Goal: Task Accomplishment & Management: Complete application form

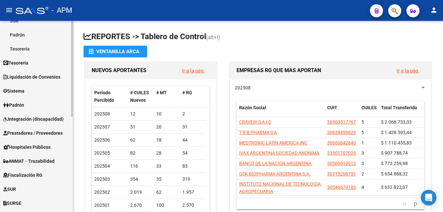
scroll to position [98, 0]
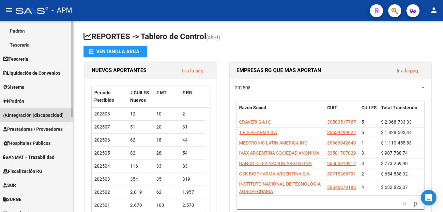
click at [34, 113] on span "Integración (discapacidad)" at bounding box center [33, 115] width 60 height 7
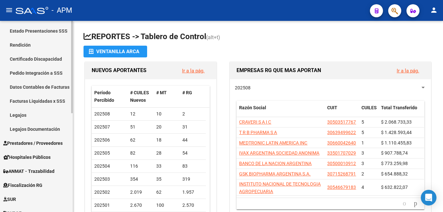
click at [45, 129] on link "Legajos Documentación" at bounding box center [36, 129] width 73 height 14
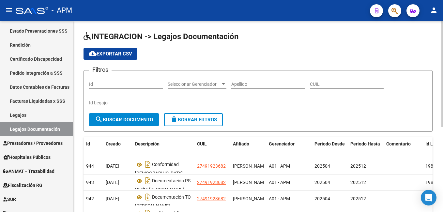
click at [249, 82] on input "Apellido" at bounding box center [268, 85] width 74 height 6
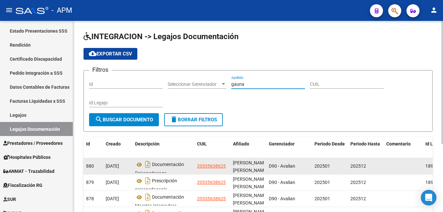
type input "gauna"
drag, startPoint x: 228, startPoint y: 168, endPoint x: 211, endPoint y: 161, distance: 18.4
click at [211, 161] on datatable-body-cell "20535638625" at bounding box center [213, 166] width 36 height 16
drag, startPoint x: 211, startPoint y: 161, endPoint x: 211, endPoint y: 167, distance: 5.9
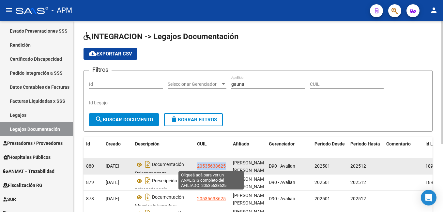
copy span "20535638625"
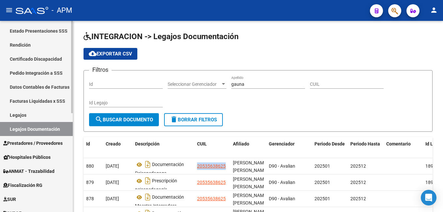
click at [33, 113] on link "Legajos" at bounding box center [36, 115] width 73 height 14
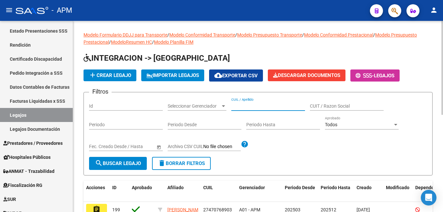
paste input "20535638625"
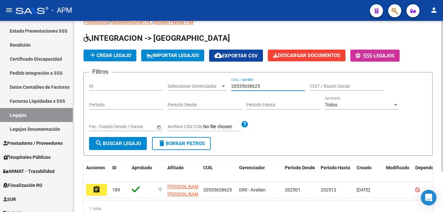
scroll to position [51, 0]
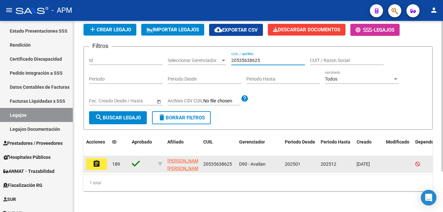
type input "20535638625"
click at [94, 161] on mat-icon "assignment" at bounding box center [97, 164] width 8 height 8
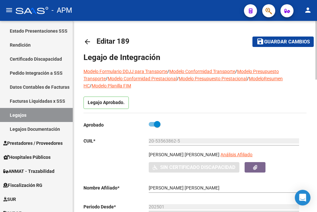
click at [228, 102] on div "Legajo Aprobado." at bounding box center [195, 105] width 223 height 16
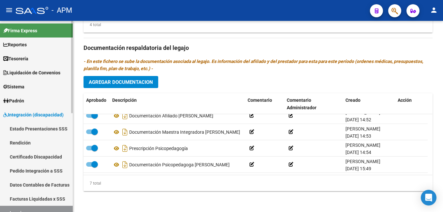
click at [27, 100] on link "Padrón" at bounding box center [36, 101] width 73 height 14
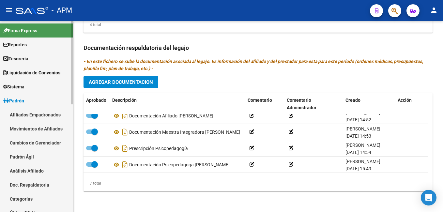
click at [27, 115] on link "Afiliados Empadronados" at bounding box center [36, 115] width 73 height 14
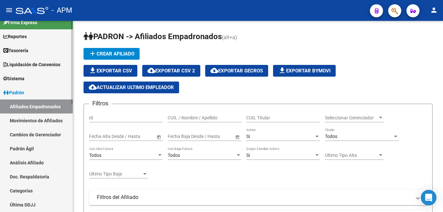
scroll to position [33, 0]
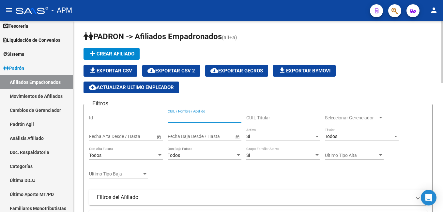
click at [190, 117] on input "CUIL / Nombre / Apellido" at bounding box center [205, 118] width 74 height 6
paste input "v"
drag, startPoint x: 172, startPoint y: 120, endPoint x: 167, endPoint y: 123, distance: 5.8
click at [167, 123] on div "Filtros Id v CUIL / Nombre / Apellido CUIL Titular Seleccionar Gerenciador Sele…" at bounding box center [258, 188] width 338 height 159
paste input "20388246694"
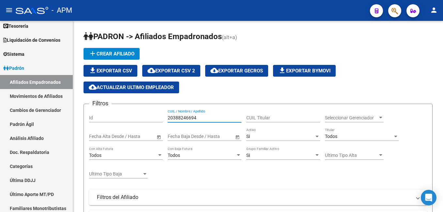
type input "20388246694"
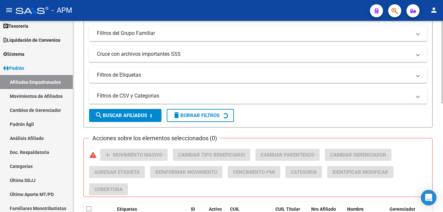
scroll to position [249, 0]
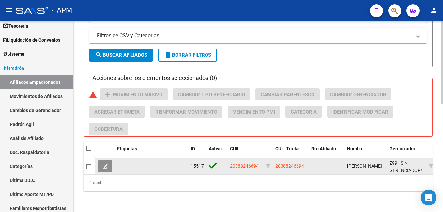
click at [102, 161] on button at bounding box center [105, 167] width 15 height 12
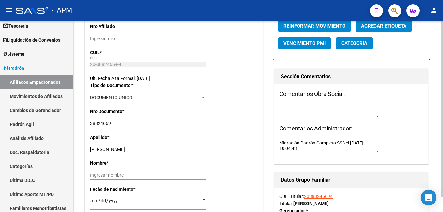
radio input "true"
type input "33-71249278-9"
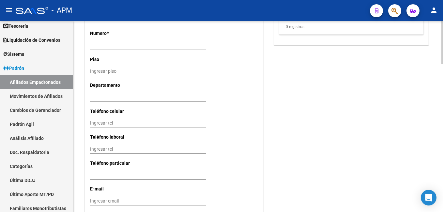
scroll to position [649, 0]
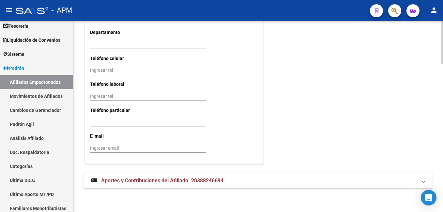
click at [164, 174] on mat-expansion-panel-header "Aportes y Contribuciones del Afiliado: 20388246694" at bounding box center [258, 181] width 349 height 16
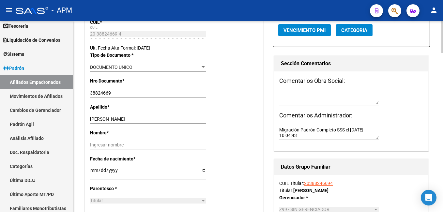
scroll to position [0, 0]
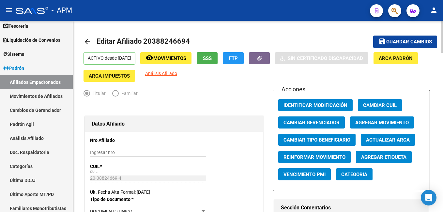
click at [218, 54] on button "SSS" at bounding box center [207, 58] width 21 height 12
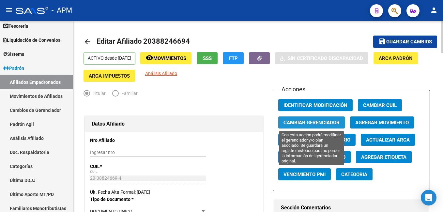
click at [330, 122] on span "Cambiar Gerenciador" at bounding box center [312, 123] width 56 height 6
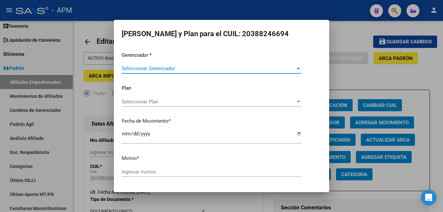
click at [155, 69] on span "Seleccionar Gerenciador" at bounding box center [209, 69] width 174 height 6
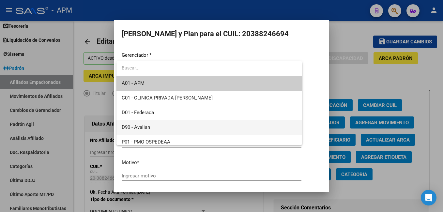
click at [159, 128] on span "D90 - Avalian" at bounding box center [209, 127] width 175 height 15
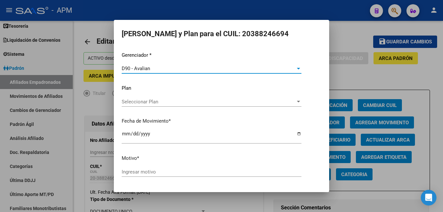
click at [124, 136] on input "[DATE]" at bounding box center [212, 136] width 180 height 10
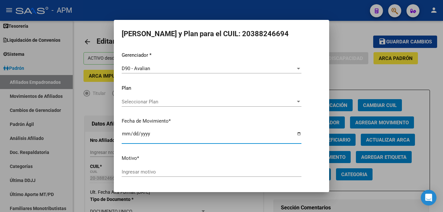
type input "[DATE]"
click at [153, 167] on div "Ingresar motivo" at bounding box center [212, 172] width 180 height 10
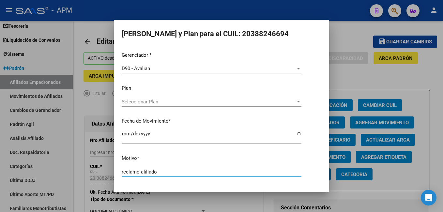
type input "reclamo afiliado"
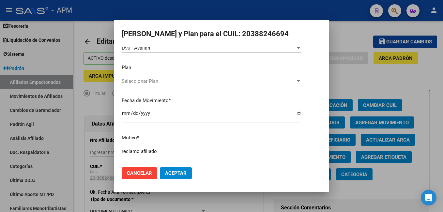
click at [177, 175] on span "Aceptar" at bounding box center [176, 173] width 22 height 6
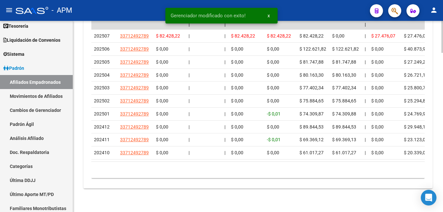
scroll to position [826, 0]
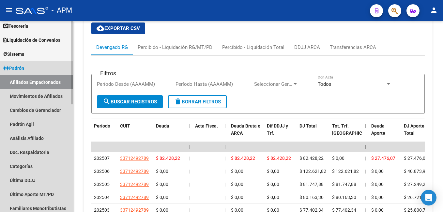
click at [34, 82] on link "Afiliados Empadronados" at bounding box center [36, 82] width 73 height 14
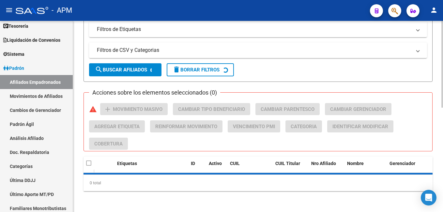
scroll to position [35, 0]
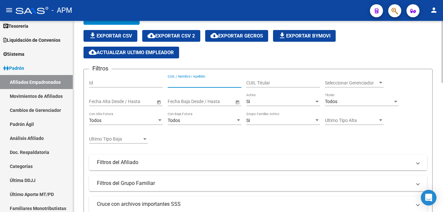
paste input "23332593064"
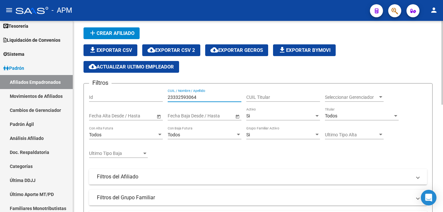
scroll to position [17, 0]
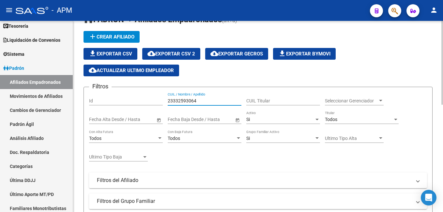
type input "23332593064"
click at [277, 122] on div "Si" at bounding box center [281, 120] width 68 height 6
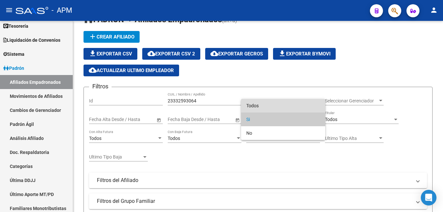
click at [280, 105] on span "Todos" at bounding box center [284, 106] width 74 height 14
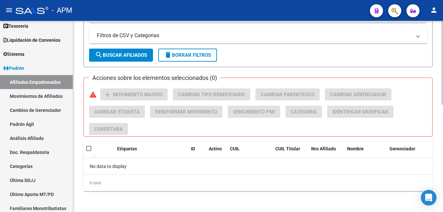
click at [129, 56] on span "search Buscar Afiliados" at bounding box center [121, 55] width 52 height 6
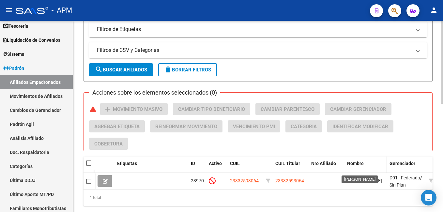
scroll to position [246, 0]
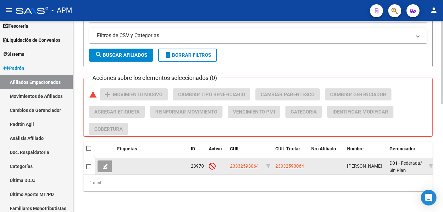
click at [104, 167] on icon at bounding box center [105, 166] width 5 height 5
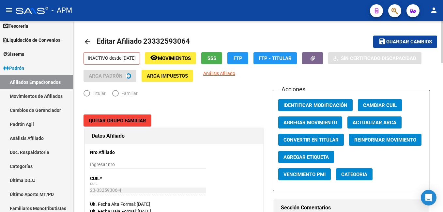
radio input "true"
type input "33-53951683-9"
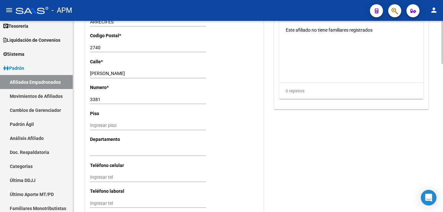
scroll to position [656, 0]
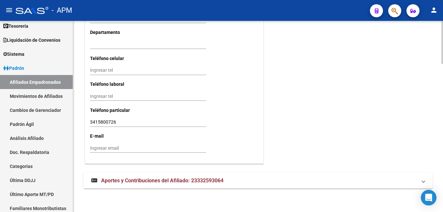
click at [193, 179] on span "Aportes y Contribuciones del Afiliado: 23332593064" at bounding box center [162, 181] width 122 height 6
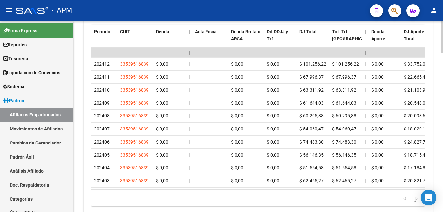
scroll to position [833, 0]
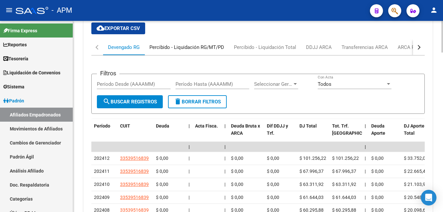
click at [174, 49] on div "Percibido - Liquidación RG/MT/PD" at bounding box center [187, 47] width 75 height 7
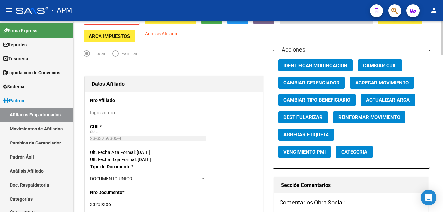
scroll to position [0, 0]
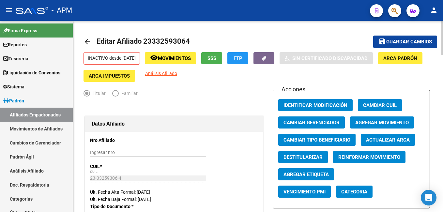
click at [222, 58] on button "SSS" at bounding box center [211, 58] width 21 height 12
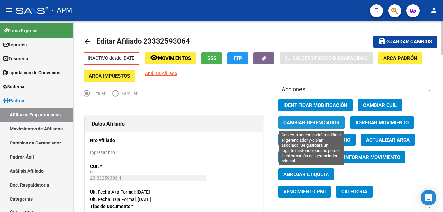
click at [308, 125] on span "Cambiar Gerenciador" at bounding box center [312, 123] width 56 height 6
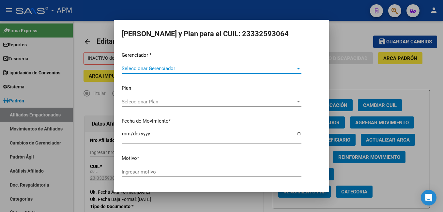
click at [187, 68] on span "Seleccionar Gerenciador" at bounding box center [209, 69] width 174 height 6
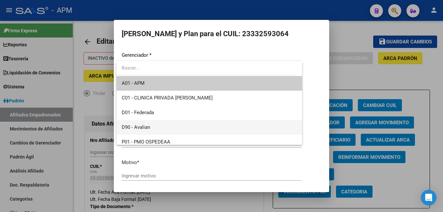
click at [166, 130] on span "D90 - Avalian" at bounding box center [209, 127] width 175 height 15
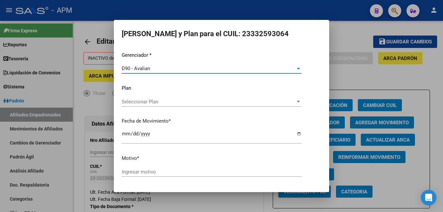
drag, startPoint x: 125, startPoint y: 134, endPoint x: 150, endPoint y: 145, distance: 27.6
click at [127, 134] on input "[DATE]" at bounding box center [212, 136] width 180 height 10
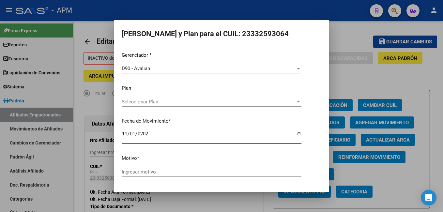
type input "[DATE]"
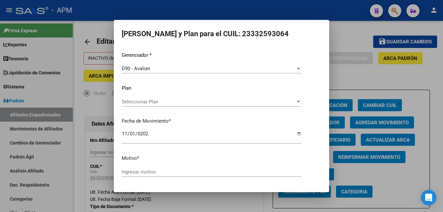
click at [144, 168] on div "Ingresar motivo" at bounding box center [212, 172] width 180 height 10
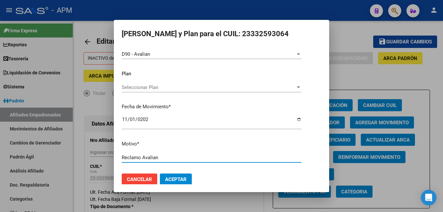
scroll to position [21, 0]
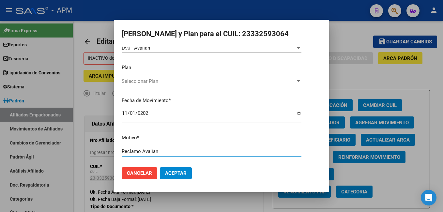
type input "Reclamo Avalian"
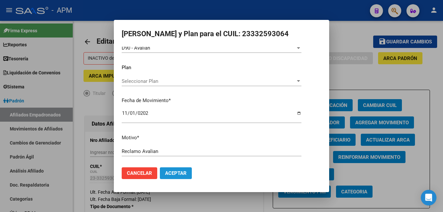
click at [178, 171] on span "Aceptar" at bounding box center [176, 173] width 22 height 6
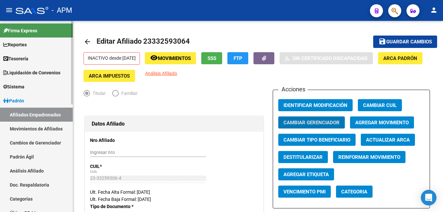
click at [42, 112] on link "Afiliados Empadronados" at bounding box center [36, 115] width 73 height 14
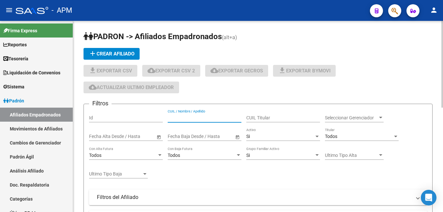
click at [184, 120] on input "CUIL / Nombre / Apellido" at bounding box center [205, 118] width 74 height 6
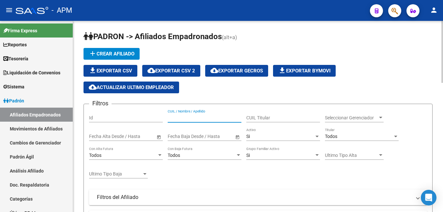
paste input "20191293593"
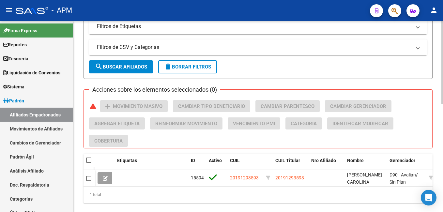
scroll to position [250, 0]
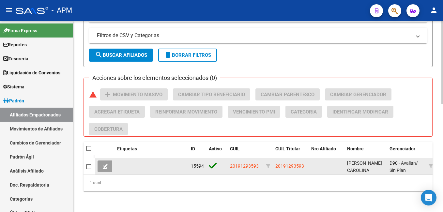
type input "20191293593"
click at [105, 164] on icon at bounding box center [105, 166] width 5 height 5
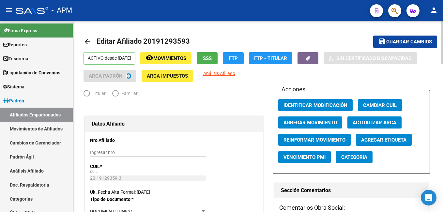
radio input "true"
type input "30-61670877-1"
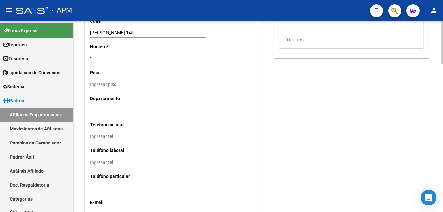
scroll to position [649, 0]
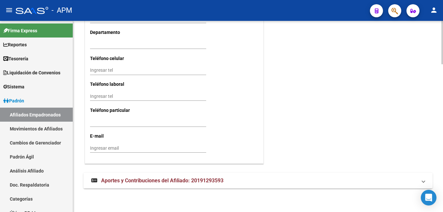
click at [181, 178] on span "Aportes y Contribuciones del Afiliado: 20191293593" at bounding box center [162, 181] width 122 height 6
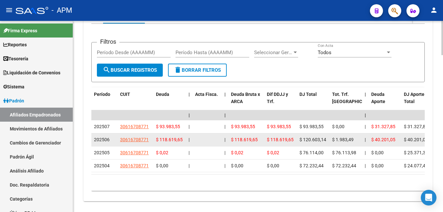
scroll to position [876, 0]
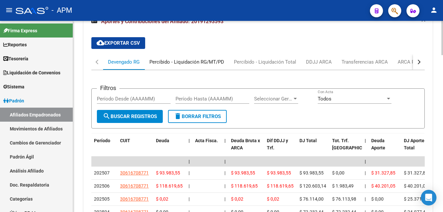
click at [179, 60] on div "Percibido - Liquidación RG/MT/PD" at bounding box center [187, 61] width 75 height 7
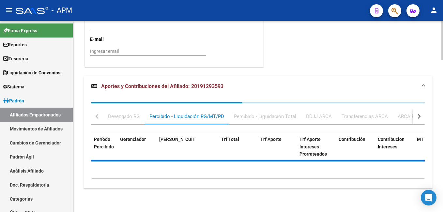
scroll to position [811, 0]
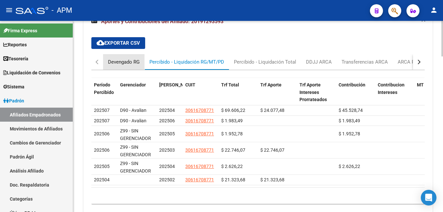
click at [132, 65] on div "Devengado RG" at bounding box center [124, 61] width 32 height 7
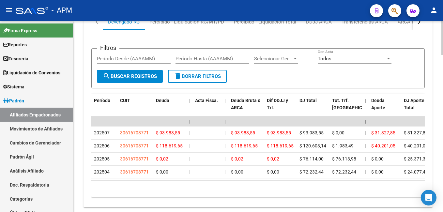
scroll to position [746, 0]
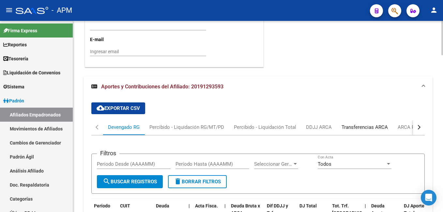
click at [378, 126] on div "Transferencias ARCA" at bounding box center [365, 127] width 46 height 7
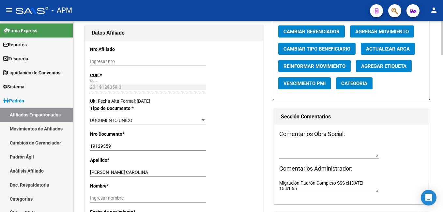
scroll to position [0, 0]
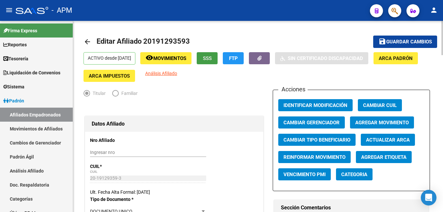
click at [212, 56] on span "SSS" at bounding box center [207, 59] width 9 height 6
click at [219, 52] on mat-toolbar-row "arrow_back Editar Afiliado 20191293593" at bounding box center [220, 41] width 273 height 21
click at [217, 53] on button "SSS" at bounding box center [207, 58] width 21 height 12
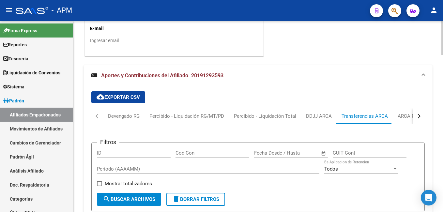
scroll to position [744, 0]
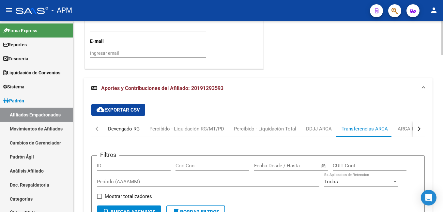
click at [120, 127] on div "Devengado RG" at bounding box center [124, 128] width 32 height 7
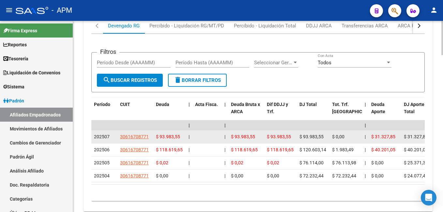
scroll to position [811, 0]
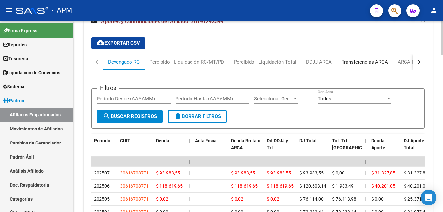
click at [361, 62] on div "Transferencias ARCA" at bounding box center [365, 61] width 46 height 7
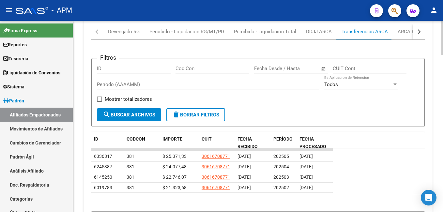
scroll to position [744, 0]
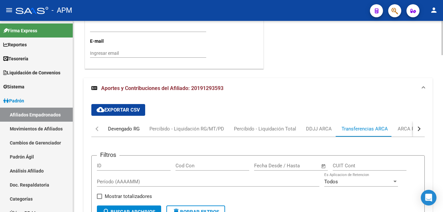
click at [120, 125] on div "Devengado RG" at bounding box center [123, 129] width 41 height 16
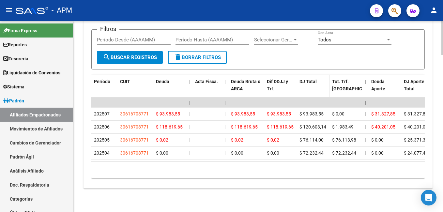
scroll to position [809, 0]
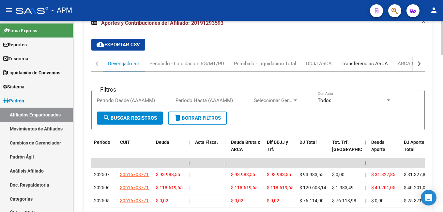
click at [375, 63] on div "Transferencias ARCA" at bounding box center [365, 63] width 46 height 7
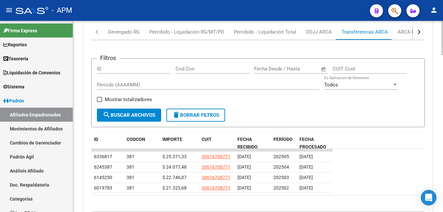
scroll to position [777, 0]
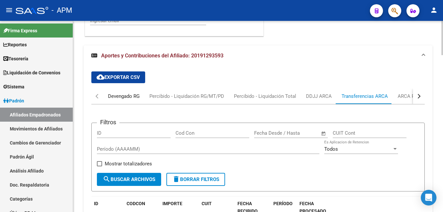
click at [113, 98] on div "Devengado RG" at bounding box center [124, 96] width 32 height 7
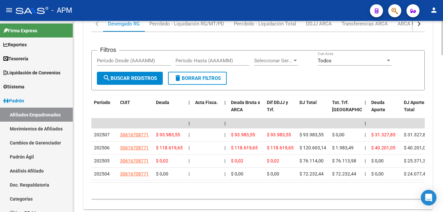
scroll to position [811, 0]
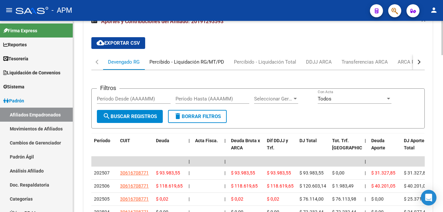
click at [183, 64] on div "Percibido - Liquidación RG/MT/PD" at bounding box center [187, 61] width 75 height 7
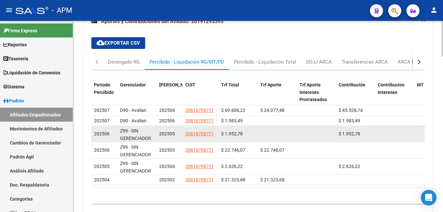
scroll to position [842, 0]
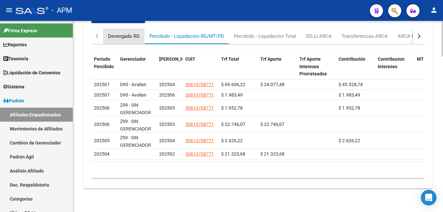
click at [119, 33] on div "Devengado RG" at bounding box center [124, 36] width 32 height 7
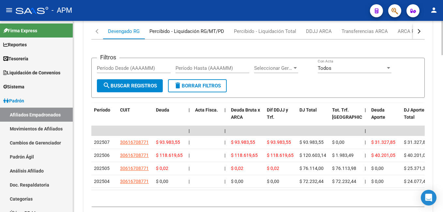
click at [190, 33] on div "Percibido - Liquidación RG/MT/PD" at bounding box center [187, 31] width 75 height 7
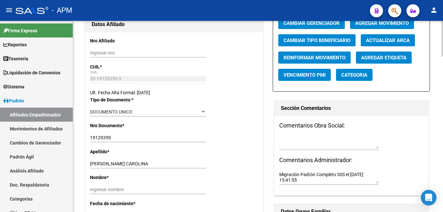
scroll to position [0, 0]
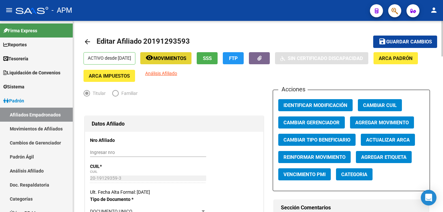
click at [182, 60] on span "Movimientos" at bounding box center [169, 59] width 33 height 6
click at [212, 55] on button "SSS" at bounding box center [207, 58] width 21 height 12
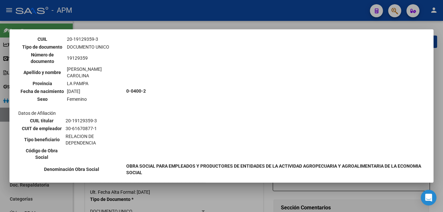
scroll to position [105, 0]
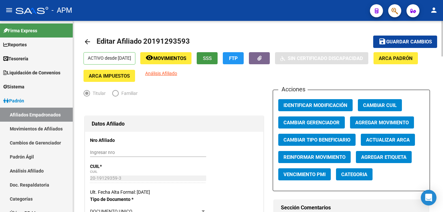
click at [189, 55] on button "remove_red_eye Movimientos" at bounding box center [165, 58] width 51 height 12
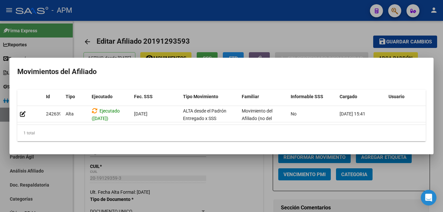
click at [221, 174] on div at bounding box center [221, 106] width 443 height 212
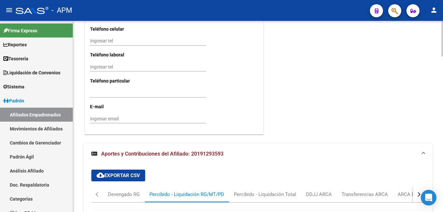
scroll to position [744, 0]
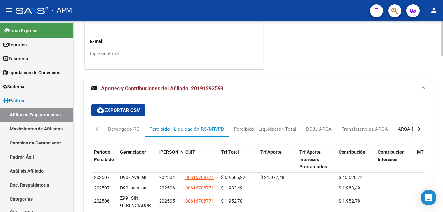
click at [409, 132] on div "ARCA Relaciones Laborales" at bounding box center [428, 129] width 61 height 7
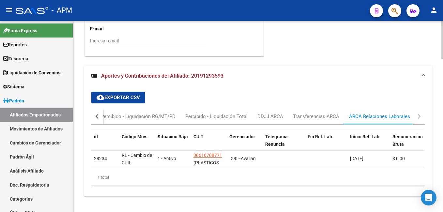
scroll to position [769, 0]
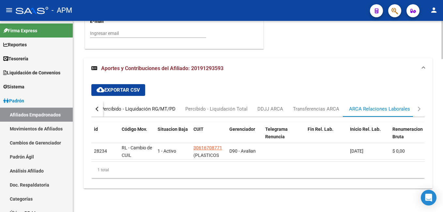
click at [123, 105] on div "Percibido - Liquidación RG/MT/PD" at bounding box center [138, 108] width 75 height 7
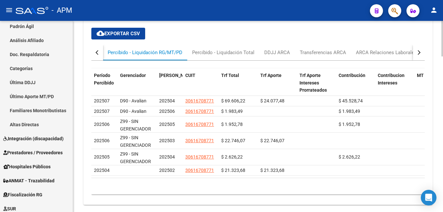
scroll to position [809, 0]
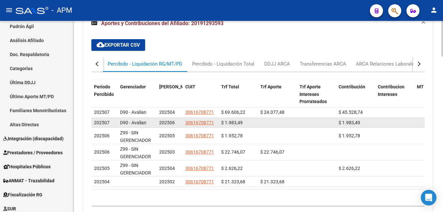
click at [99, 123] on span "202507" at bounding box center [102, 122] width 16 height 5
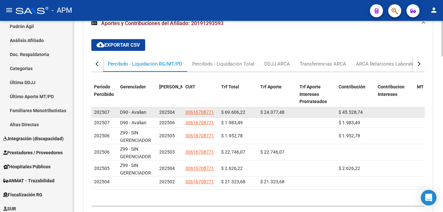
drag, startPoint x: 105, startPoint y: 122, endPoint x: 96, endPoint y: 114, distance: 12.5
click at [96, 114] on datatable-scroller "202507 D90 - Avalian 202504 30616708771 $ 69.606,22 $ 24.077,48 $ 45.528,74 $ 4…" at bounding box center [258, 147] width 334 height 80
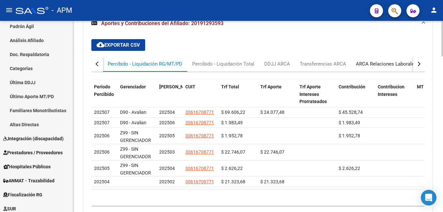
click at [387, 62] on div "ARCA Relaciones Laborales" at bounding box center [386, 63] width 61 height 7
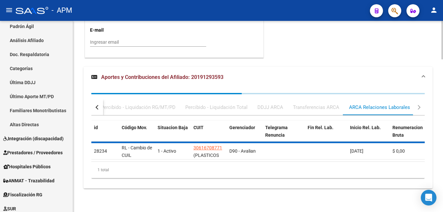
scroll to position [769, 0]
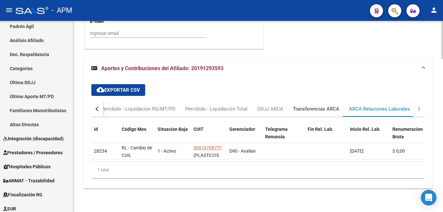
click at [326, 105] on div "Transferencias ARCA" at bounding box center [316, 108] width 46 height 7
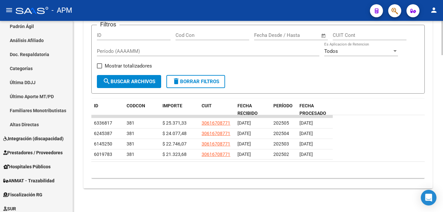
scroll to position [711, 0]
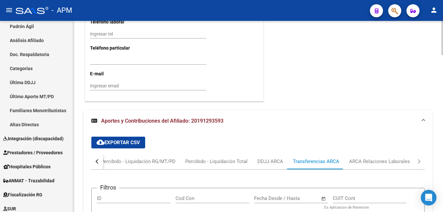
click at [122, 160] on div "Percibido - Liquidación RG/MT/PD" at bounding box center [138, 161] width 75 height 7
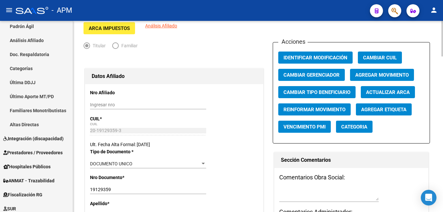
scroll to position [0, 0]
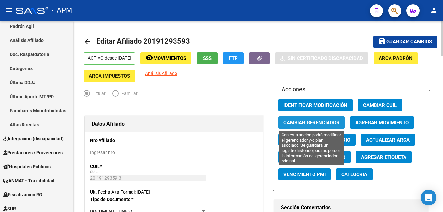
click at [309, 120] on span "Cambiar Gerenciador" at bounding box center [312, 123] width 56 height 6
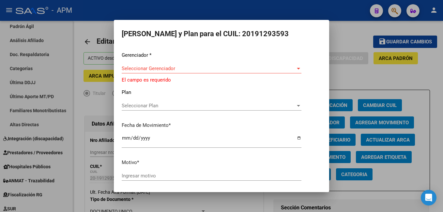
click at [172, 72] on div "Seleccionar Gerenciador Seleccionar Gerenciador" at bounding box center [212, 69] width 180 height 10
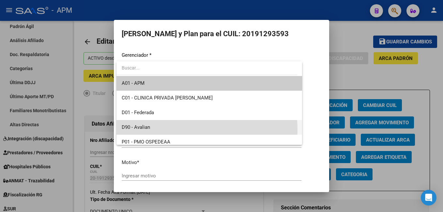
click at [171, 131] on span "D90 - Avalian" at bounding box center [209, 127] width 175 height 15
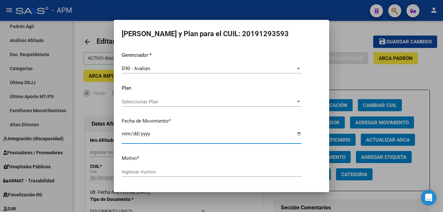
click at [125, 138] on input "[DATE]" at bounding box center [212, 136] width 180 height 10
type input "[DATE]"
click at [133, 135] on input "[DATE]" at bounding box center [212, 136] width 180 height 10
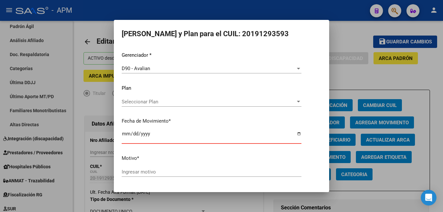
type input "[DATE]"
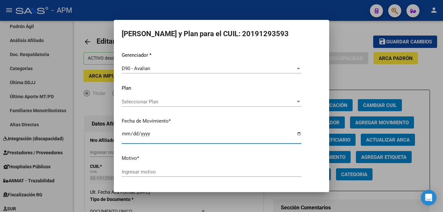
scroll to position [21, 0]
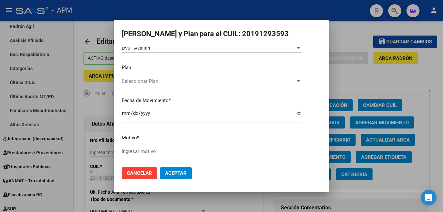
click at [173, 153] on input "Ingresar motivo" at bounding box center [212, 152] width 180 height 6
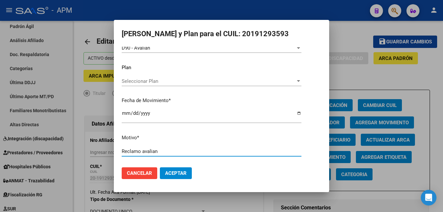
type input "Reclamo avalian"
click at [175, 170] on span "Aceptar" at bounding box center [176, 173] width 22 height 6
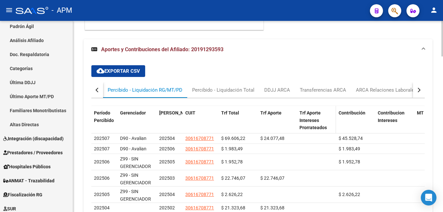
scroll to position [776, 0]
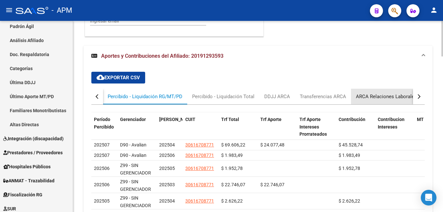
click at [377, 93] on div "ARCA Relaciones Laborales" at bounding box center [386, 96] width 61 height 7
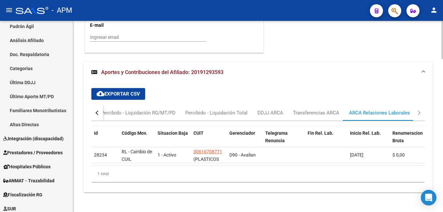
scroll to position [769, 0]
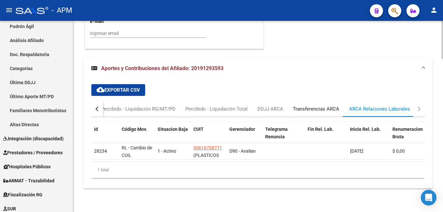
click at [324, 105] on div "Transferencias ARCA" at bounding box center [316, 108] width 46 height 7
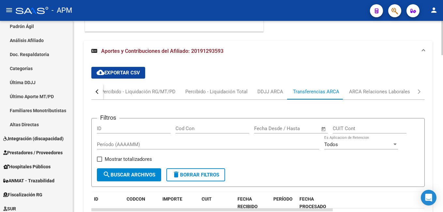
scroll to position [777, 0]
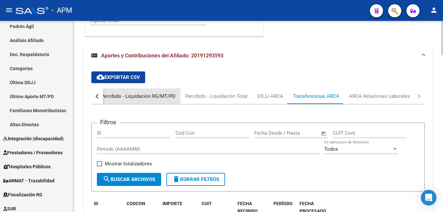
click at [123, 92] on div "Percibido - Liquidación RG/MT/PD" at bounding box center [138, 96] width 85 height 16
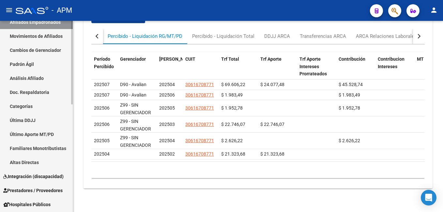
scroll to position [0, 0]
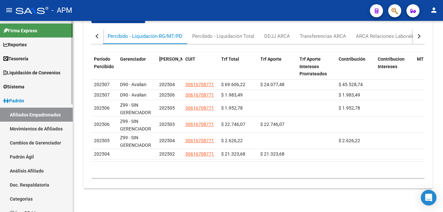
drag, startPoint x: 20, startPoint y: 110, endPoint x: 25, endPoint y: 110, distance: 5.2
click at [20, 110] on link "Afiliados Empadronados" at bounding box center [36, 115] width 73 height 14
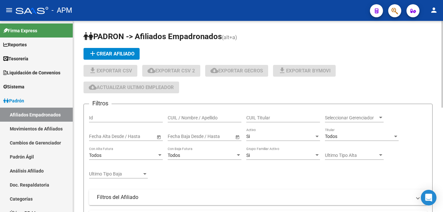
click at [180, 120] on input "CUIL / Nombre / Apellido" at bounding box center [205, 118] width 74 height 6
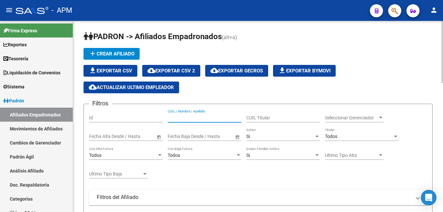
paste input "20417835394"
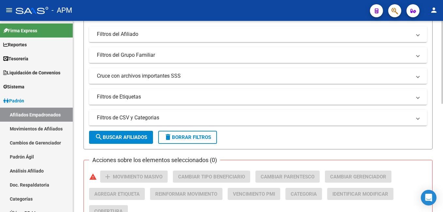
scroll to position [250, 0]
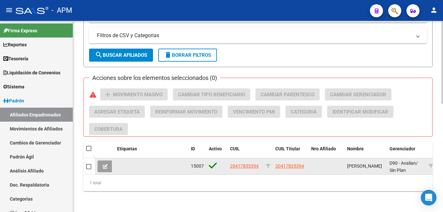
type input "20417835394"
click at [111, 163] on button at bounding box center [105, 167] width 15 height 12
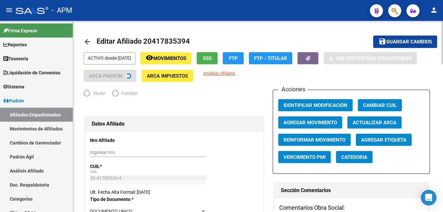
radio input "true"
type input "30-71721512-1"
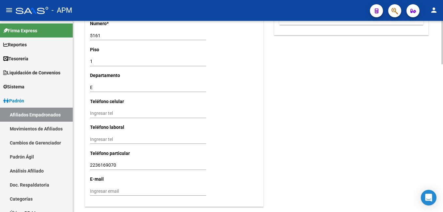
scroll to position [649, 0]
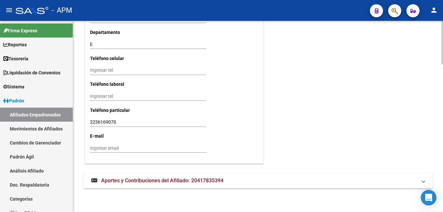
click at [193, 180] on span "Aportes y Contribuciones del Afiliado: 20417835394" at bounding box center [162, 181] width 122 height 6
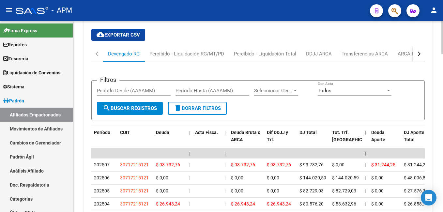
scroll to position [819, 0]
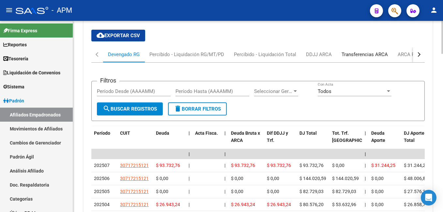
click at [378, 55] on div "Transferencias ARCA" at bounding box center [365, 54] width 46 height 7
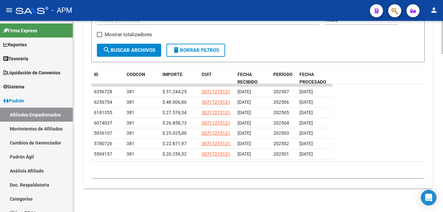
scroll to position [808, 0]
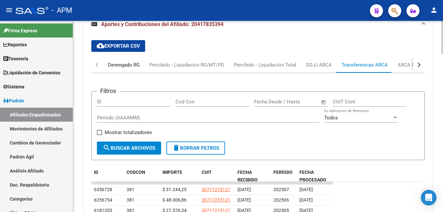
click at [127, 63] on div "Devengado RG" at bounding box center [124, 64] width 32 height 7
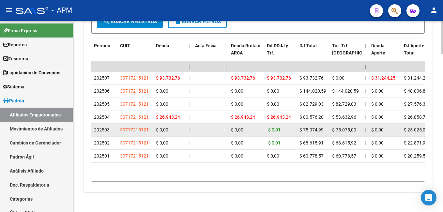
scroll to position [917, 0]
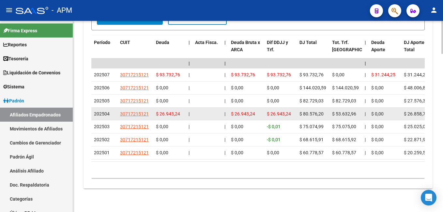
click at [159, 111] on span "$ 26.943,24" at bounding box center [168, 113] width 24 height 5
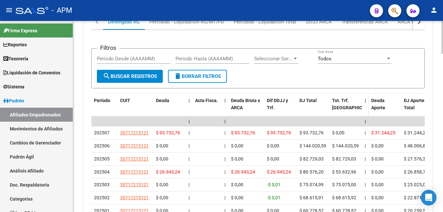
scroll to position [819, 0]
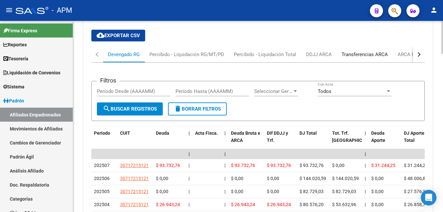
click at [370, 54] on div "Transferencias ARCA" at bounding box center [365, 54] width 46 height 7
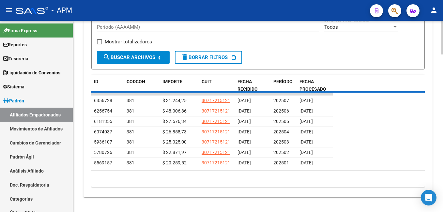
scroll to position [906, 0]
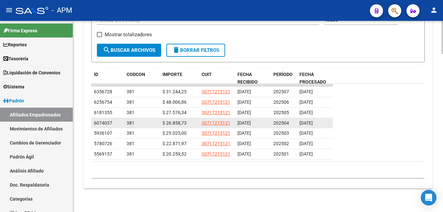
drag, startPoint x: 164, startPoint y: 125, endPoint x: 188, endPoint y: 122, distance: 23.6
click at [188, 122] on div "$ 26.858,73" at bounding box center [180, 124] width 34 height 8
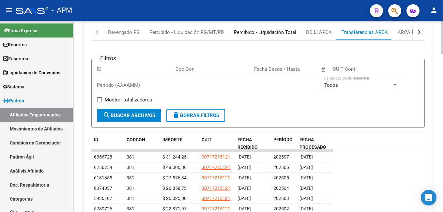
click at [271, 33] on div "Percibido - Liquidación Total" at bounding box center [265, 32] width 62 height 7
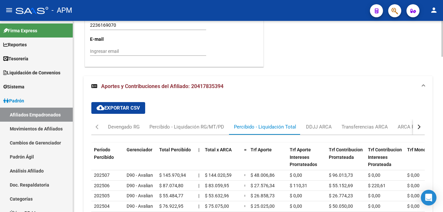
scroll to position [824, 0]
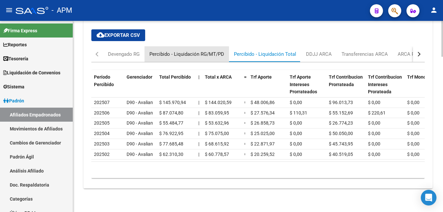
click at [184, 51] on div "Percibido - Liquidación RG/MT/PD" at bounding box center [187, 54] width 75 height 7
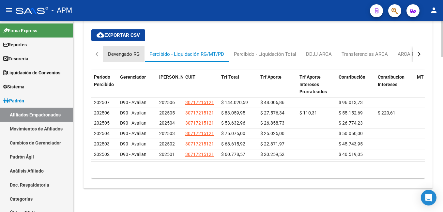
click at [113, 51] on div "Devengado RG" at bounding box center [124, 54] width 32 height 7
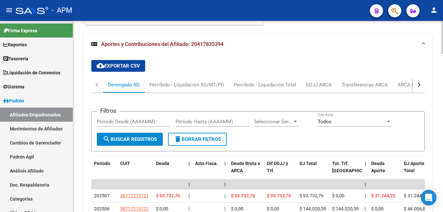
scroll to position [784, 0]
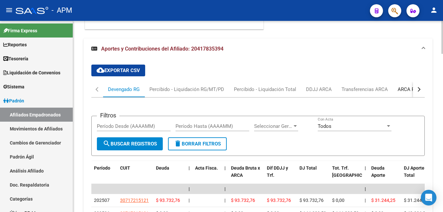
click at [407, 92] on div "ARCA Relaciones Laborales" at bounding box center [428, 89] width 61 height 7
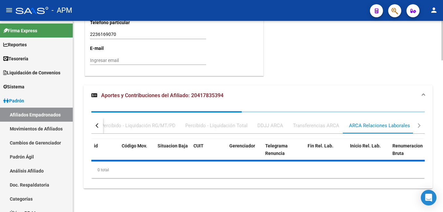
scroll to position [769, 0]
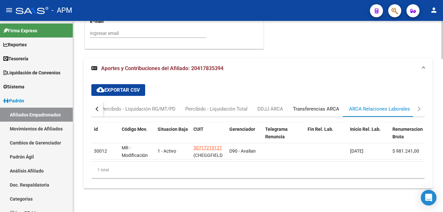
click at [324, 105] on div "Transferencias ARCA" at bounding box center [316, 108] width 46 height 7
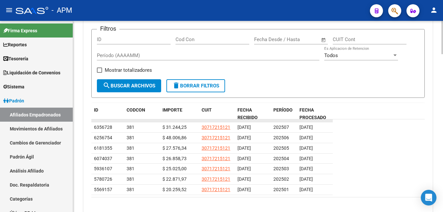
scroll to position [834, 0]
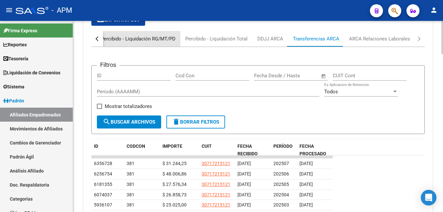
click at [139, 40] on div "Percibido - Liquidación RG/MT/PD" at bounding box center [138, 38] width 75 height 7
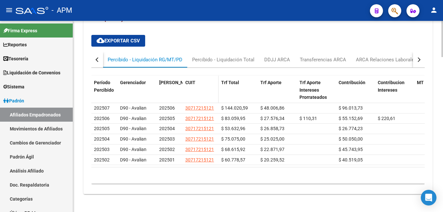
scroll to position [824, 0]
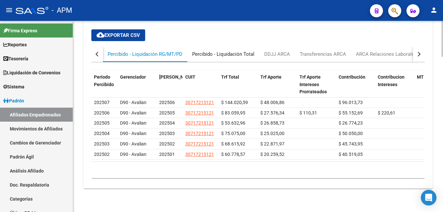
click at [215, 51] on div "Percibido - Liquidación Total" at bounding box center [223, 54] width 62 height 7
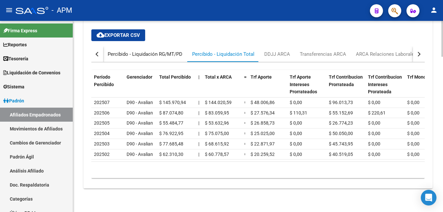
click at [117, 51] on div "Percibido - Liquidación RG/MT/PD" at bounding box center [145, 54] width 75 height 7
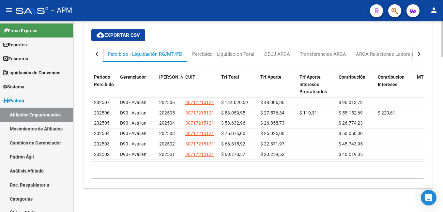
scroll to position [791, 0]
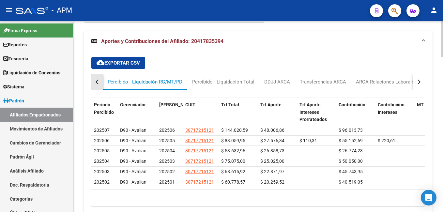
click at [96, 81] on button "button" at bounding box center [97, 82] width 12 height 16
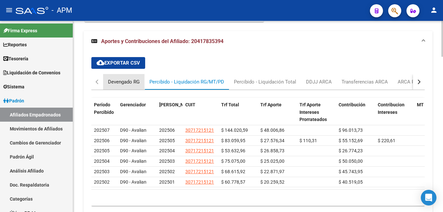
click at [113, 85] on div "Devengado RG" at bounding box center [124, 81] width 32 height 7
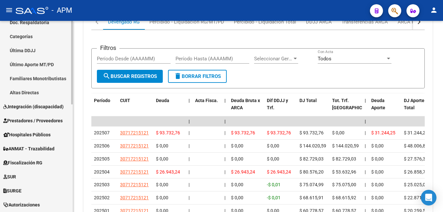
scroll to position [163, 0]
click at [54, 107] on span "Integración (discapacidad)" at bounding box center [33, 106] width 60 height 7
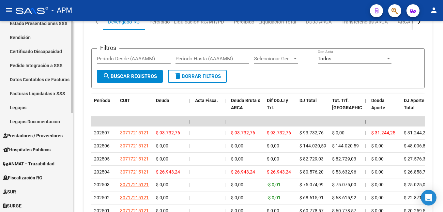
scroll to position [98, 0]
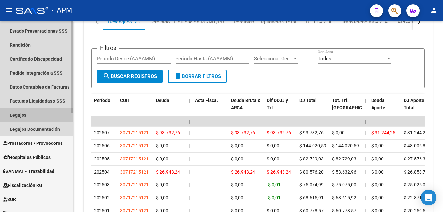
click at [30, 112] on link "Legajos" at bounding box center [36, 115] width 73 height 14
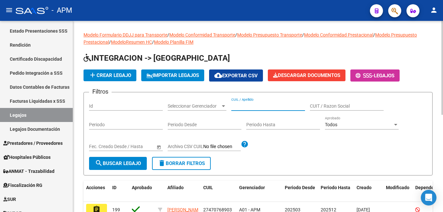
click at [252, 104] on input "CUIL / Apellido" at bounding box center [268, 107] width 74 height 6
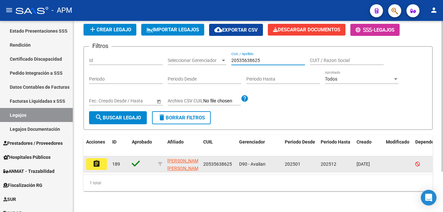
scroll to position [51, 0]
type input "20535638625"
click at [90, 159] on button "assignment" at bounding box center [96, 164] width 21 height 12
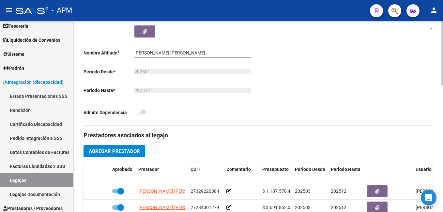
scroll to position [82, 0]
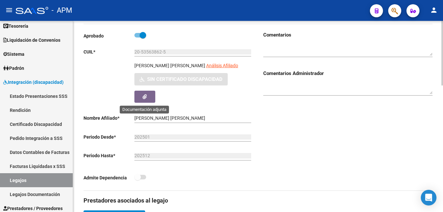
click at [145, 97] on icon "button" at bounding box center [145, 96] width 4 height 5
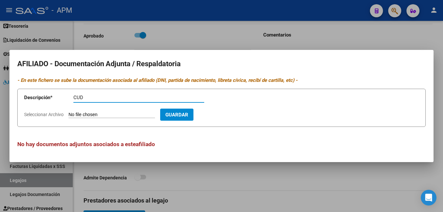
type input "CUD"
click at [130, 114] on input "Seleccionar Archivo" at bounding box center [112, 115] width 87 height 6
type input "C:\fakepath\CUD RENOVADO.pdf"
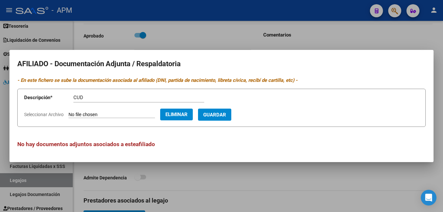
click at [231, 114] on button "Guardar" at bounding box center [214, 115] width 33 height 12
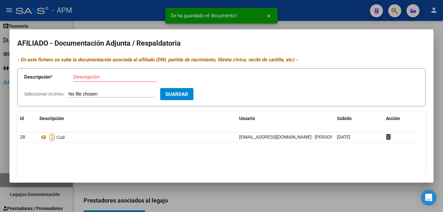
click at [188, 96] on span "Guardar" at bounding box center [177, 94] width 23 height 6
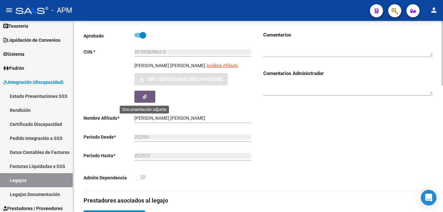
click at [149, 96] on button "button" at bounding box center [145, 97] width 21 height 12
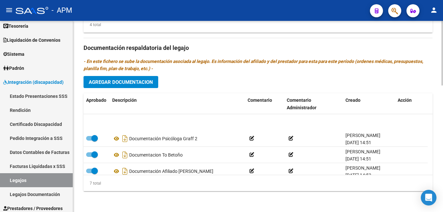
scroll to position [56, 0]
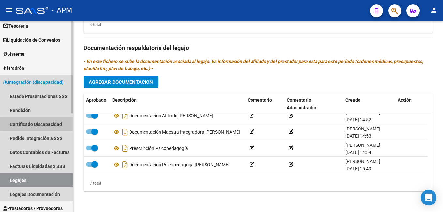
click at [58, 125] on link "Certificado Discapacidad" at bounding box center [36, 124] width 73 height 14
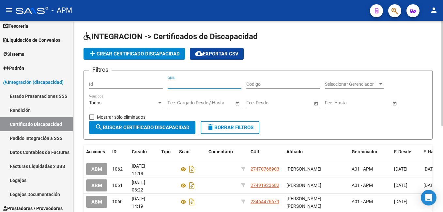
click at [187, 84] on input "CUIL" at bounding box center [205, 85] width 74 height 6
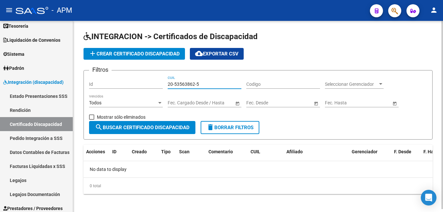
type input "20-53563862-5"
click at [161, 51] on button "add Crear Certificado Discapacidad" at bounding box center [135, 54] width 102 height 12
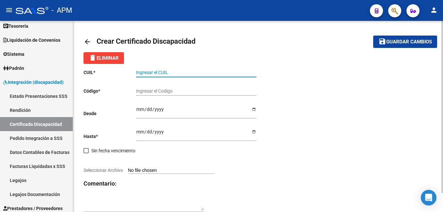
click at [148, 71] on input "Ingresar el CUIL" at bounding box center [196, 73] width 120 height 6
type input "20-53563862-5"
click at [166, 94] on div "Ingresar el Codigo" at bounding box center [196, 89] width 120 height 13
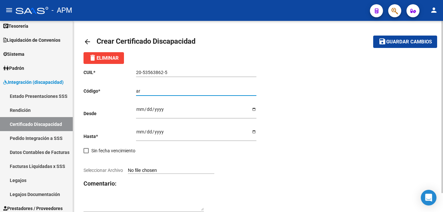
type input "a"
type input "ARG-02-00053563862-20230316-20330316-NON-249"
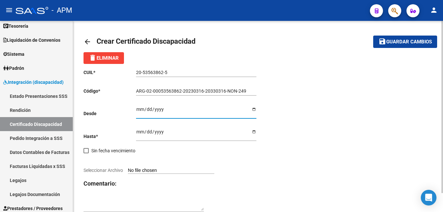
click at [141, 110] on input "Ingresar fec. Desde" at bounding box center [196, 112] width 120 height 10
type input "[DATE]"
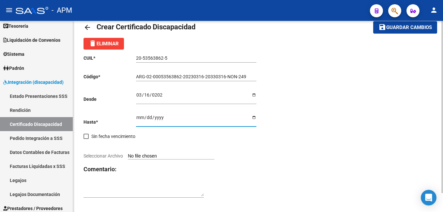
scroll to position [21, 0]
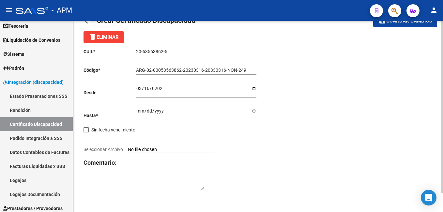
click at [180, 147] on input "Seleccionar Archivo" at bounding box center [171, 150] width 87 height 6
type input "C:\fakepath\CUD RENOVADO.pdf"
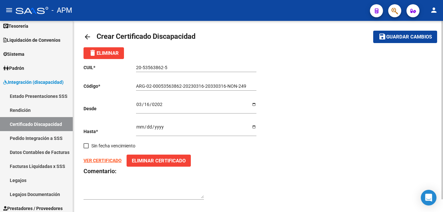
scroll to position [0, 0]
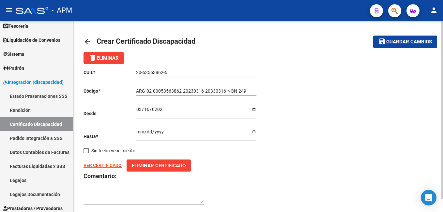
click at [410, 37] on button "save Guardar cambios" at bounding box center [406, 42] width 64 height 12
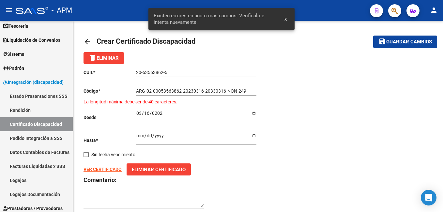
click at [255, 92] on input "ARG-02-00053563862-20230316-20330316-NON-249" at bounding box center [196, 91] width 120 height 6
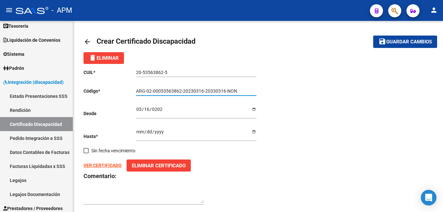
type input "ARG-02-00053563862-20230316-20330316-NON"
click at [398, 39] on span "Guardar cambios" at bounding box center [410, 42] width 46 height 6
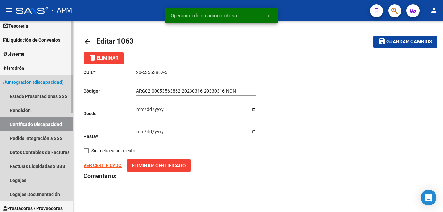
click at [36, 125] on link "Certificado Discapacidad" at bounding box center [36, 124] width 73 height 14
